Goal: Task Accomplishment & Management: Use online tool/utility

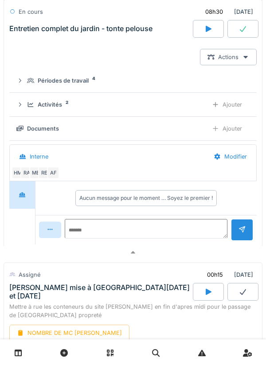
scroll to position [312, 0]
click at [205, 107] on div "Ajouter" at bounding box center [227, 104] width 45 height 16
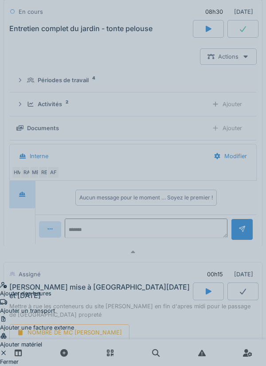
click at [74, 281] on div "Ajouter des heures" at bounding box center [37, 289] width 74 height 17
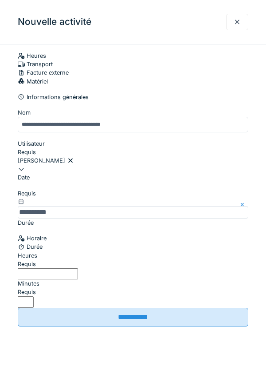
click at [68, 279] on input "Heures" at bounding box center [48, 273] width 60 height 11
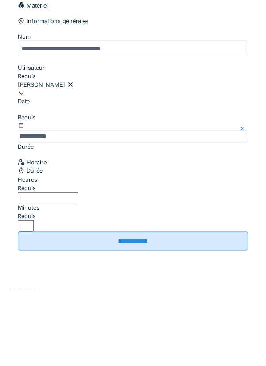
type input "*"
click at [40, 279] on label "Minutes" at bounding box center [29, 283] width 22 height 8
click at [34, 296] on input "*" at bounding box center [26, 301] width 16 height 11
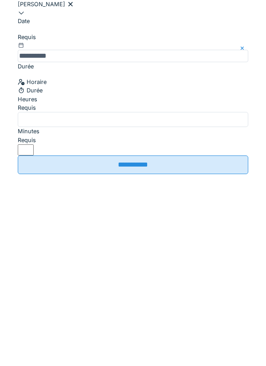
type input "*"
type input "**"
click at [127, 312] on input "**********" at bounding box center [133, 321] width 231 height 19
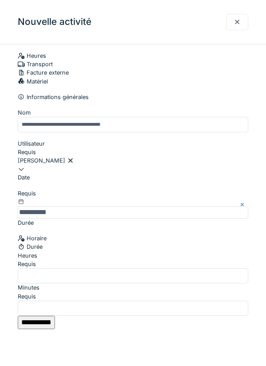
click at [55, 316] on input "**********" at bounding box center [36, 322] width 37 height 13
click at [230, 24] on div at bounding box center [237, 22] width 22 height 16
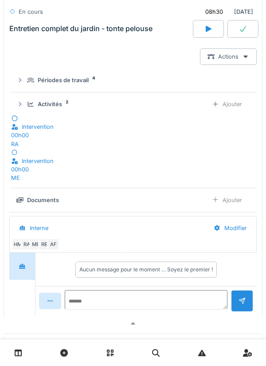
click at [19, 140] on div "RA" at bounding box center [15, 144] width 8 height 8
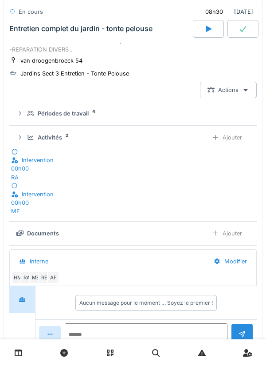
scroll to position [0, 0]
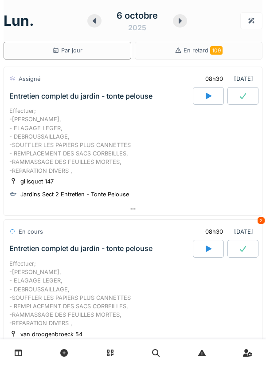
click at [87, 131] on div "Effectuer; -[PERSON_NAME], - ELAGAGE LEGER, - DEBROUSSAILLAGE, -SOUFFLER LES PA…" at bounding box center [133, 141] width 248 height 68
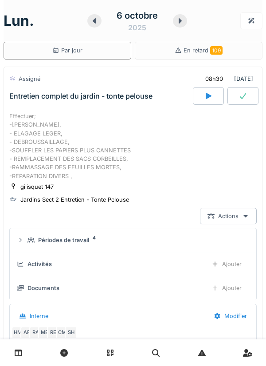
scroll to position [31, 0]
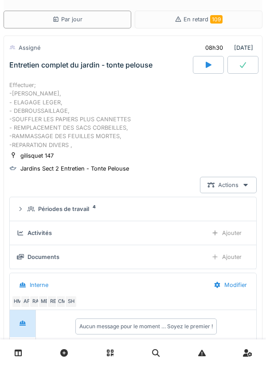
click at [48, 107] on div "Effectuer; -[PERSON_NAME], - ELAGAGE LEGER, - DEBROUSSAILLAGE, -SOUFFLER LES PA…" at bounding box center [133, 115] width 248 height 68
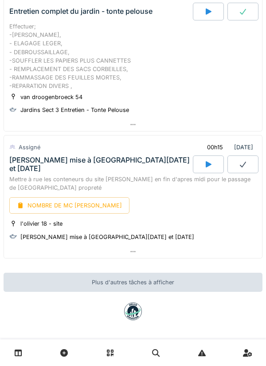
click at [40, 60] on div "Effectuer; -[PERSON_NAME], - ELAGAGE LEGER, - DEBROUSSAILLAGE, -SOUFFLER LES PA…" at bounding box center [133, 56] width 248 height 68
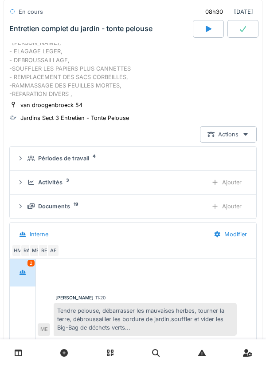
scroll to position [238, 0]
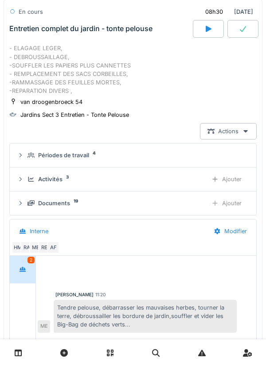
click at [31, 177] on icon at bounding box center [31, 179] width 7 height 6
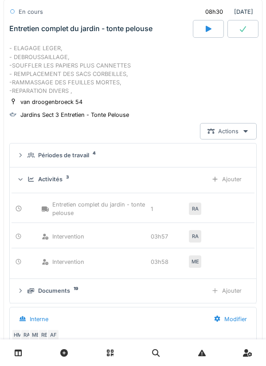
click at [255, 202] on details "Activités 3 Ajouter Entretien complet du jardin - tonte pelouse 1 RA Interventi…" at bounding box center [133, 223] width 247 height 112
click at [225, 186] on div "Ajouter" at bounding box center [226, 179] width 45 height 16
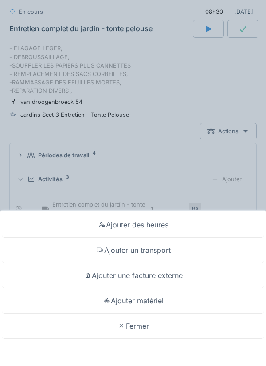
click at [197, 227] on div "Ajouter des heures" at bounding box center [133, 224] width 262 height 25
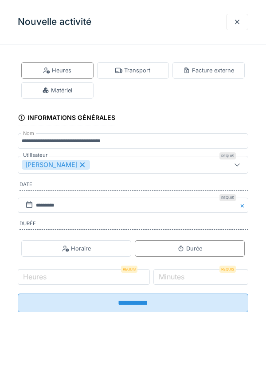
click at [37, 276] on label "Heures" at bounding box center [34, 276] width 27 height 11
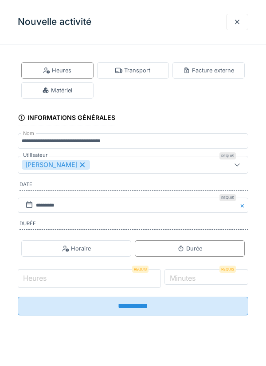
click at [37, 276] on input "Heures" at bounding box center [89, 278] width 143 height 19
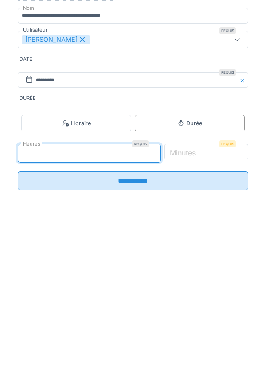
type input "*"
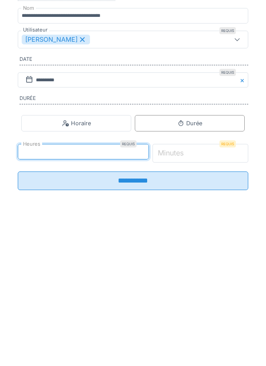
click at [220, 279] on input "*" at bounding box center [201, 278] width 96 height 19
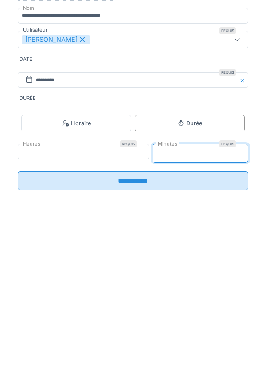
type input "**"
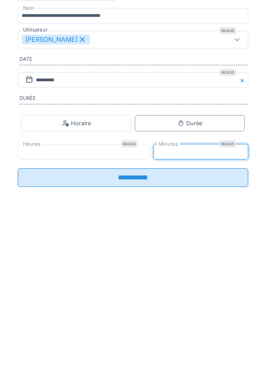
click at [226, 300] on input "**********" at bounding box center [133, 302] width 231 height 19
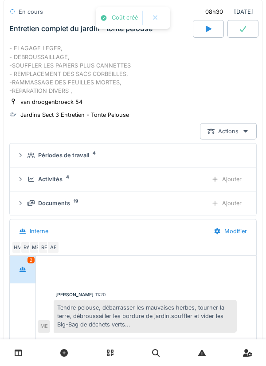
click at [39, 173] on div "Activités 4 Ajouter" at bounding box center [133, 179] width 233 height 16
